Goal: Navigation & Orientation: Find specific page/section

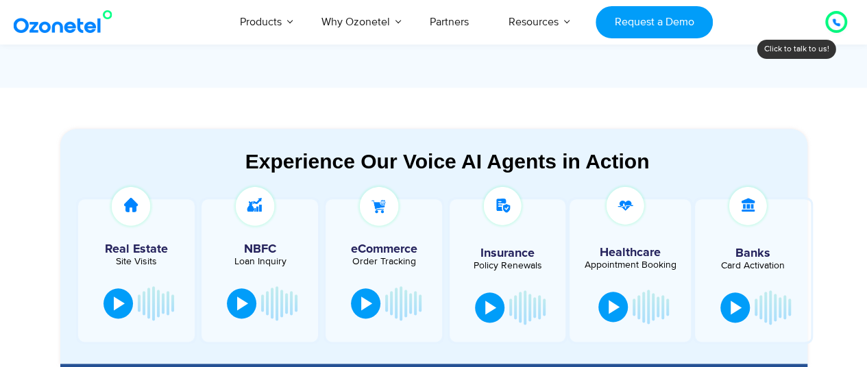
scroll to position [754, 0]
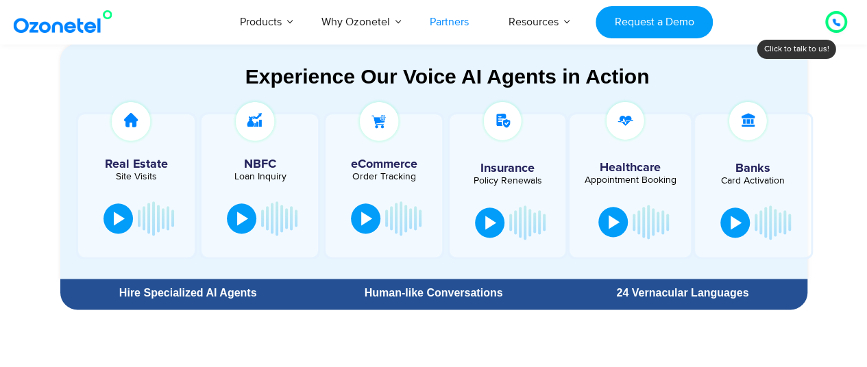
click at [454, 23] on link "Partners" at bounding box center [449, 21] width 79 height 45
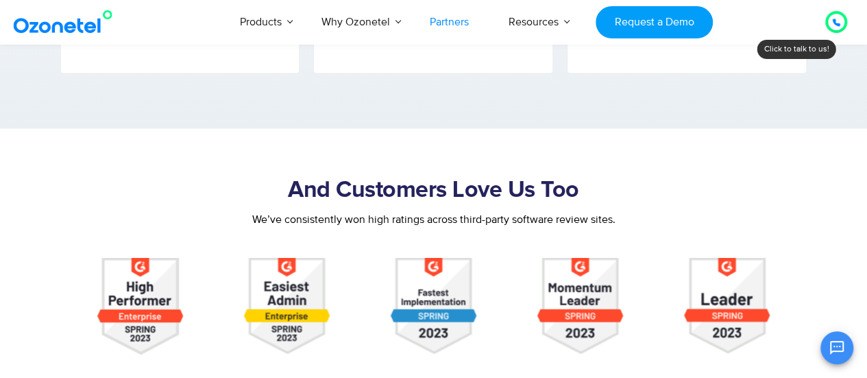
scroll to position [1371, 0]
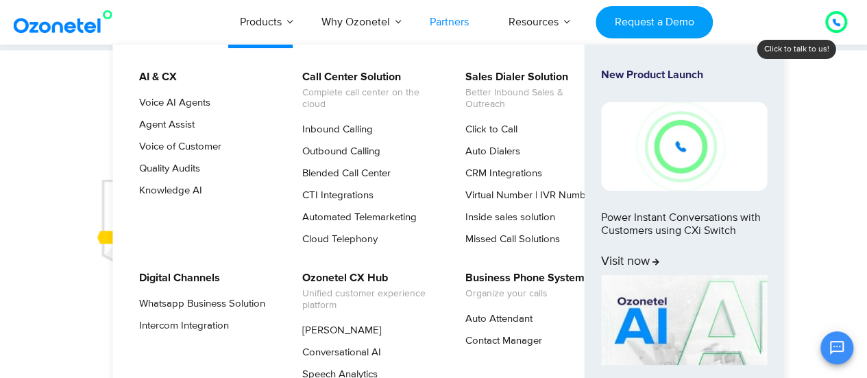
click at [241, 27] on link "Products" at bounding box center [261, 21] width 82 height 45
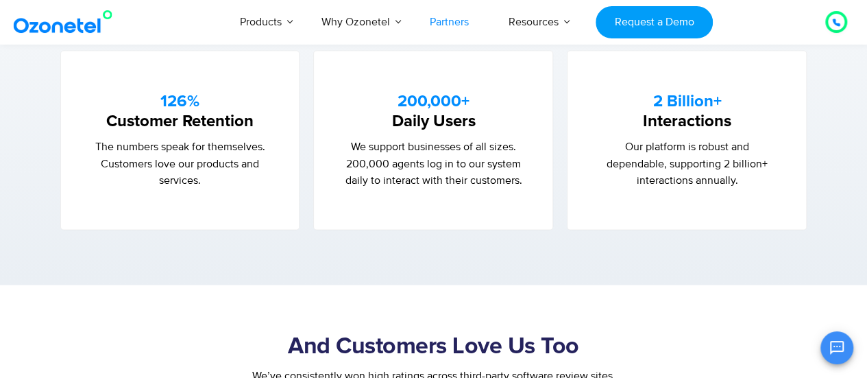
scroll to position [1371, 0]
